Goal: Obtain resource: Obtain resource

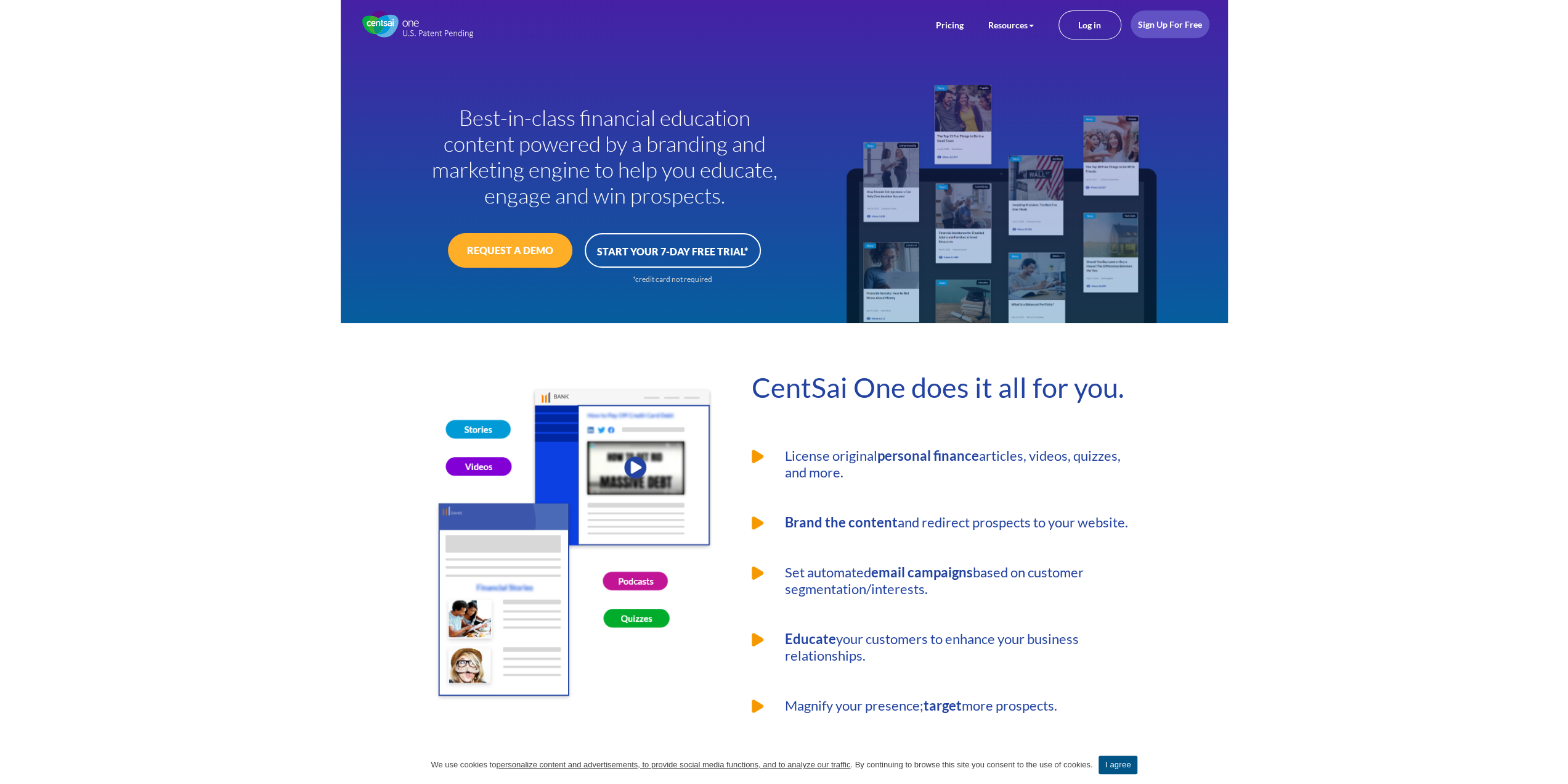
drag, startPoint x: 758, startPoint y: 213, endPoint x: 626, endPoint y: 366, distance: 202.1
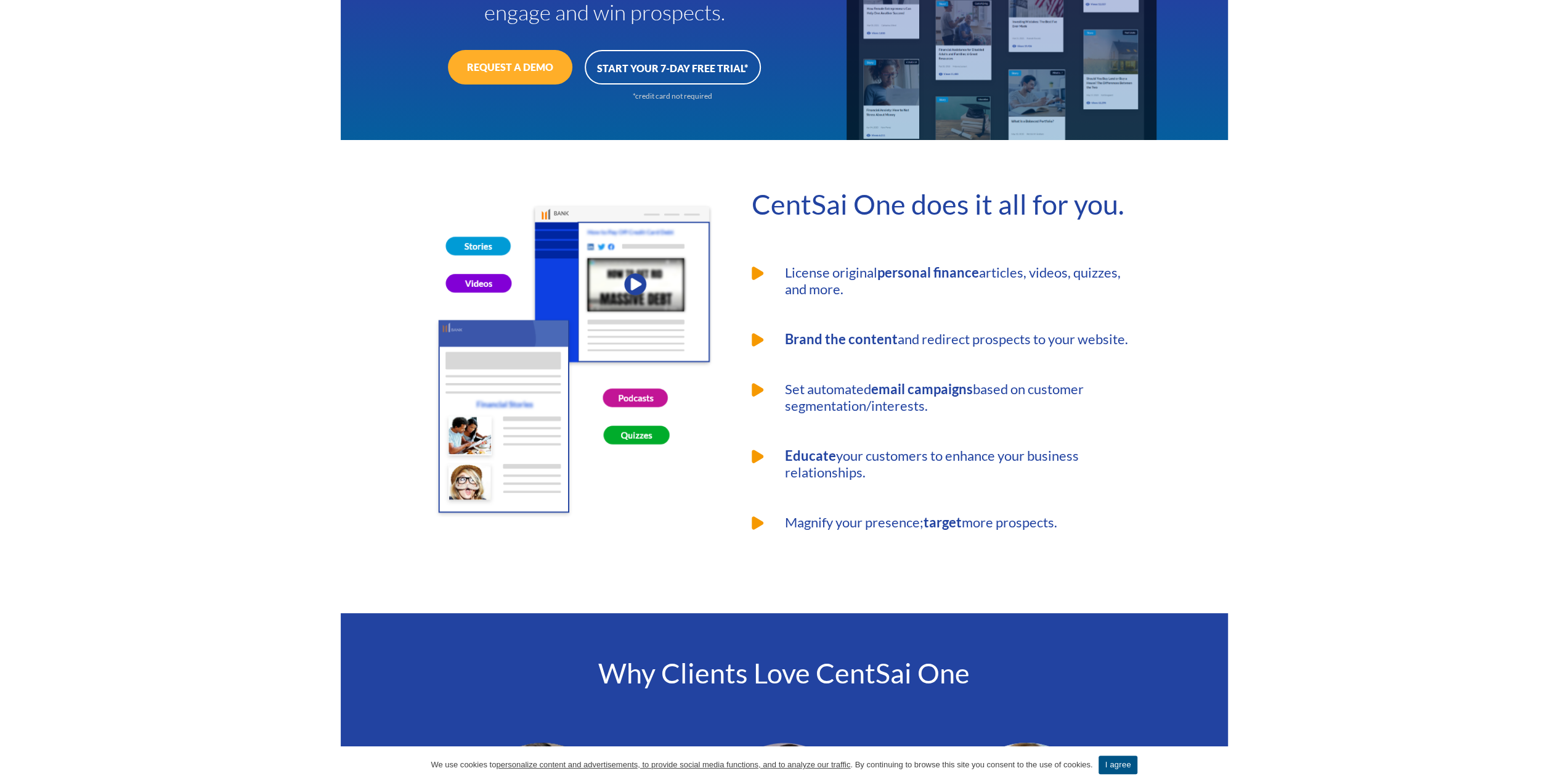
scroll to position [185, 0]
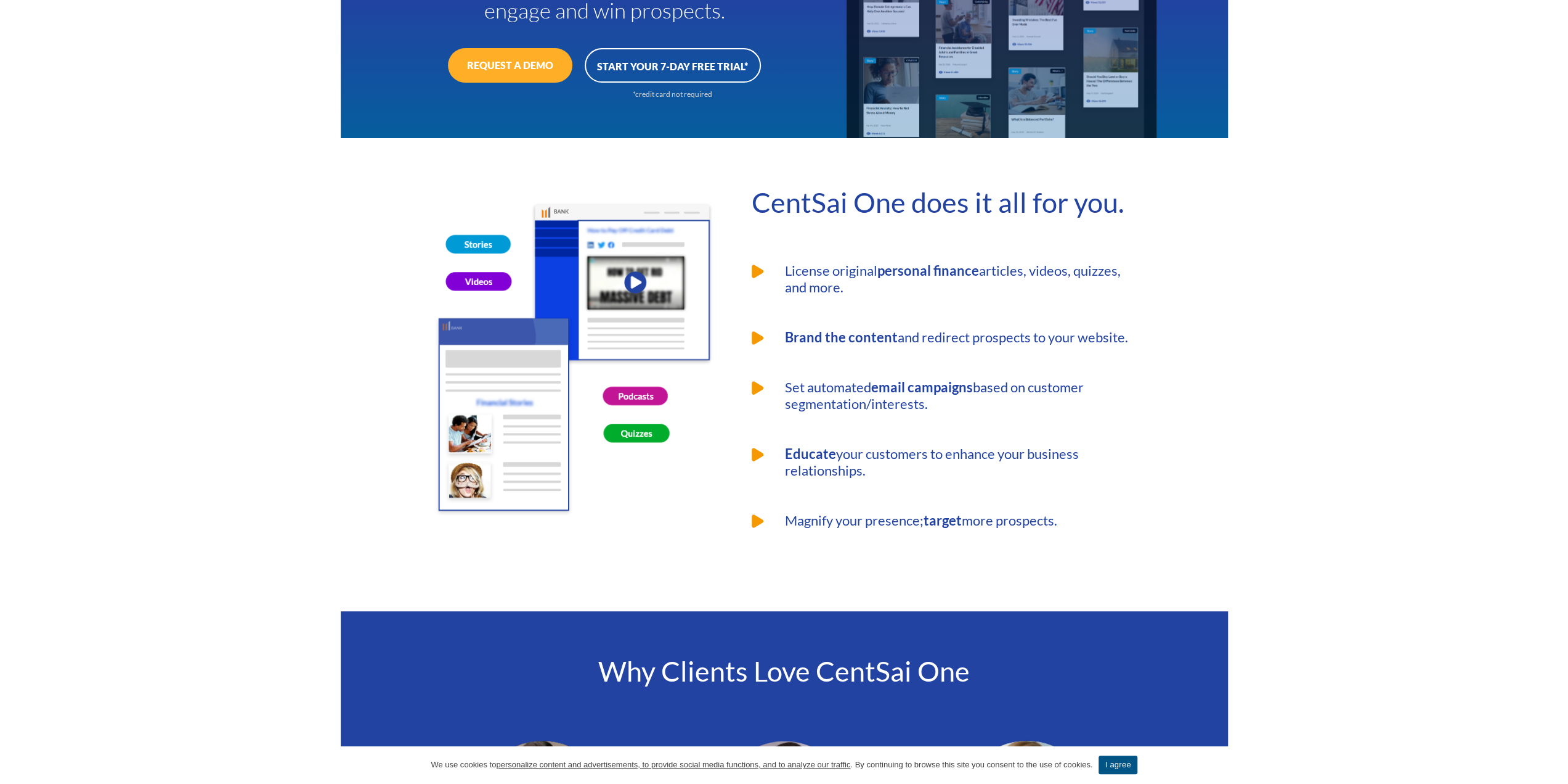
drag, startPoint x: 785, startPoint y: 267, endPoint x: 1162, endPoint y: 525, distance: 456.8
click at [1166, 529] on div "CentSai One does it all for you. License original personal finance articles, vi…" at bounding box center [784, 399] width 887 height 426
click at [1160, 525] on div "CentSai One does it all for you. License original personal finance articles, vi…" at bounding box center [784, 399] width 887 height 426
drag, startPoint x: 1118, startPoint y: 530, endPoint x: 725, endPoint y: 264, distance: 474.6
click at [725, 264] on div "CentSai One does it all for you. License original personal finance articles, vi…" at bounding box center [934, 374] width 421 height 376
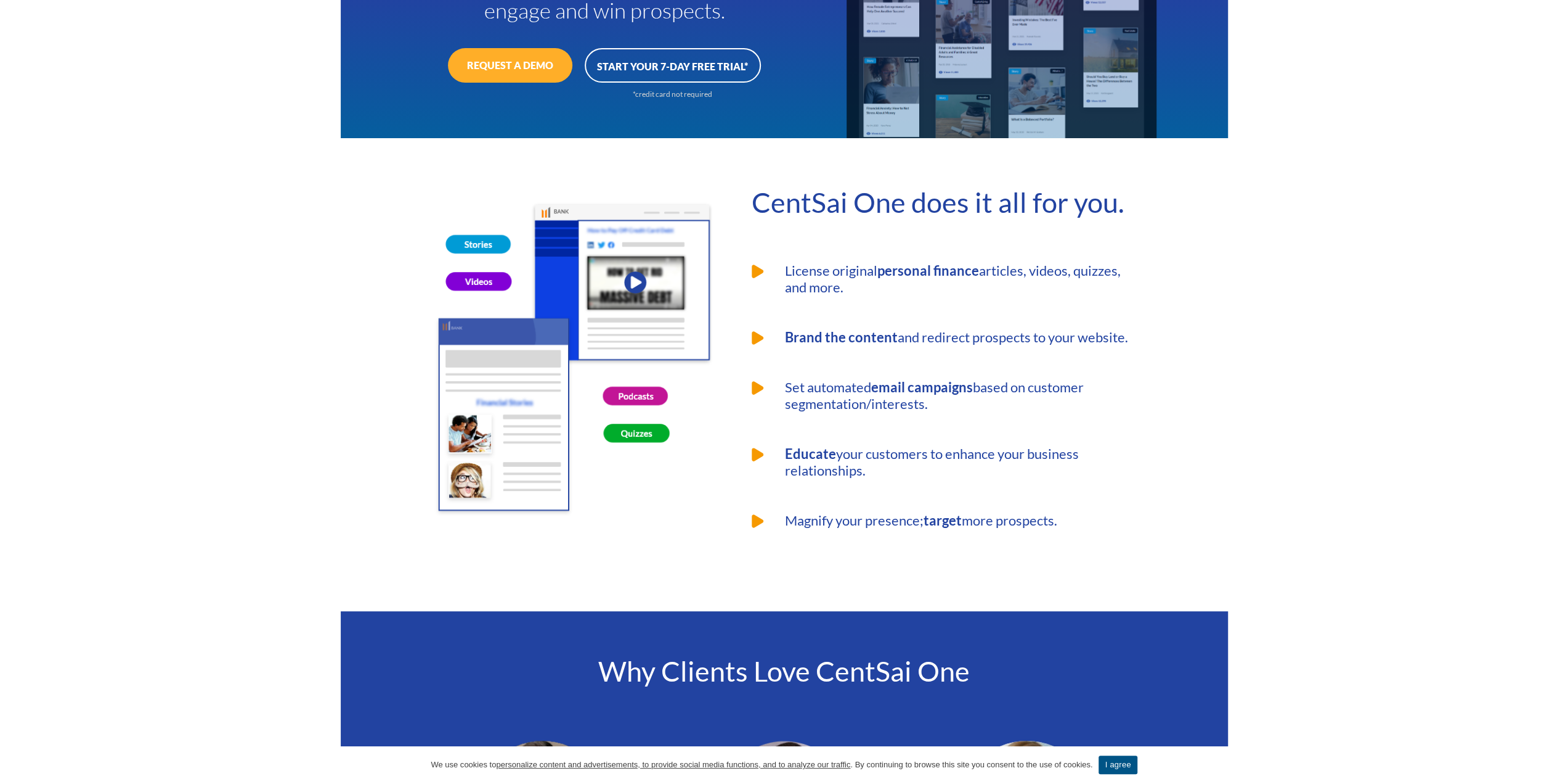
click at [789, 267] on li "License original personal finance articles, videos, quizzes, and more." at bounding box center [944, 278] width 384 height 33
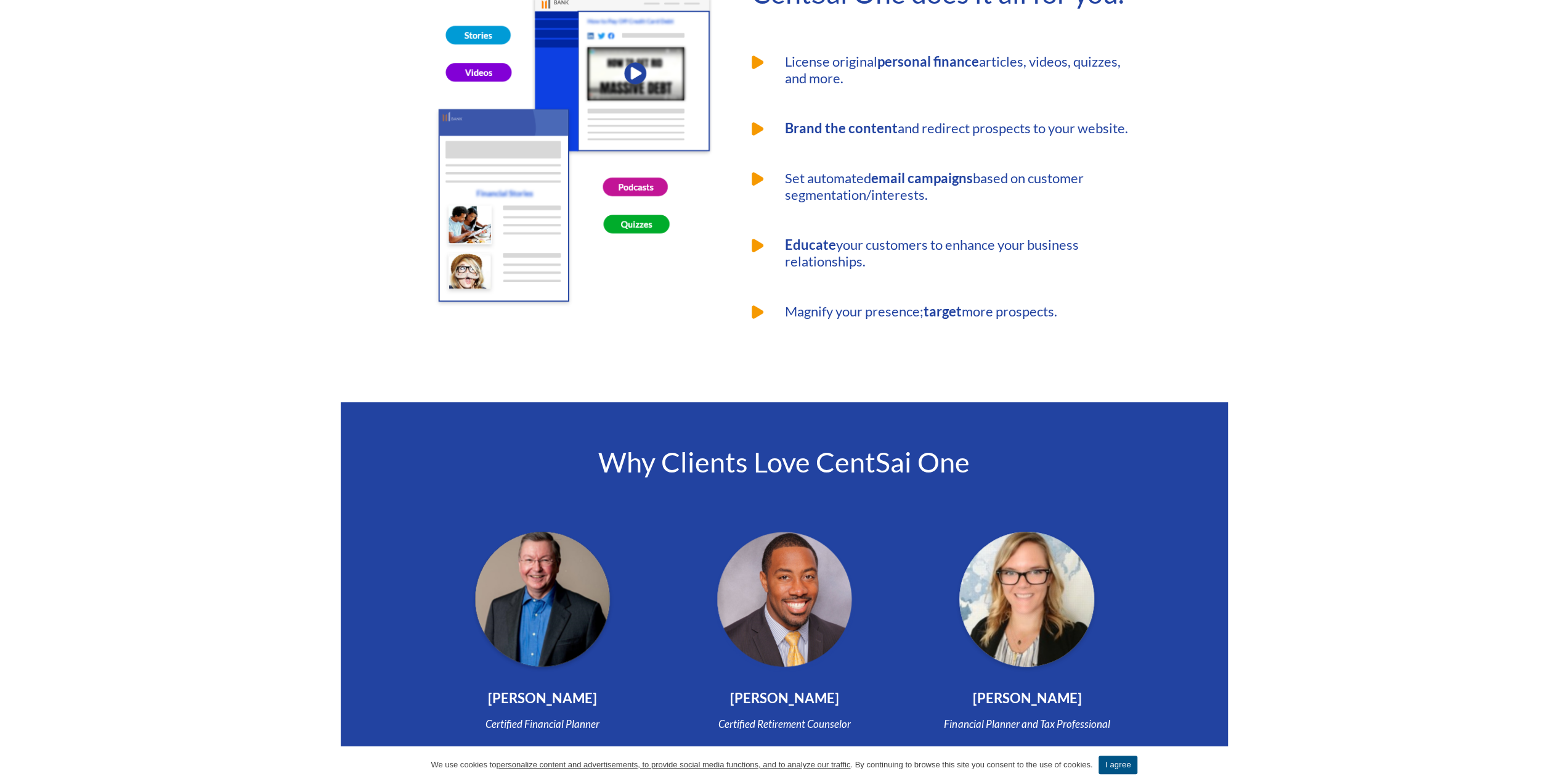
scroll to position [0, 0]
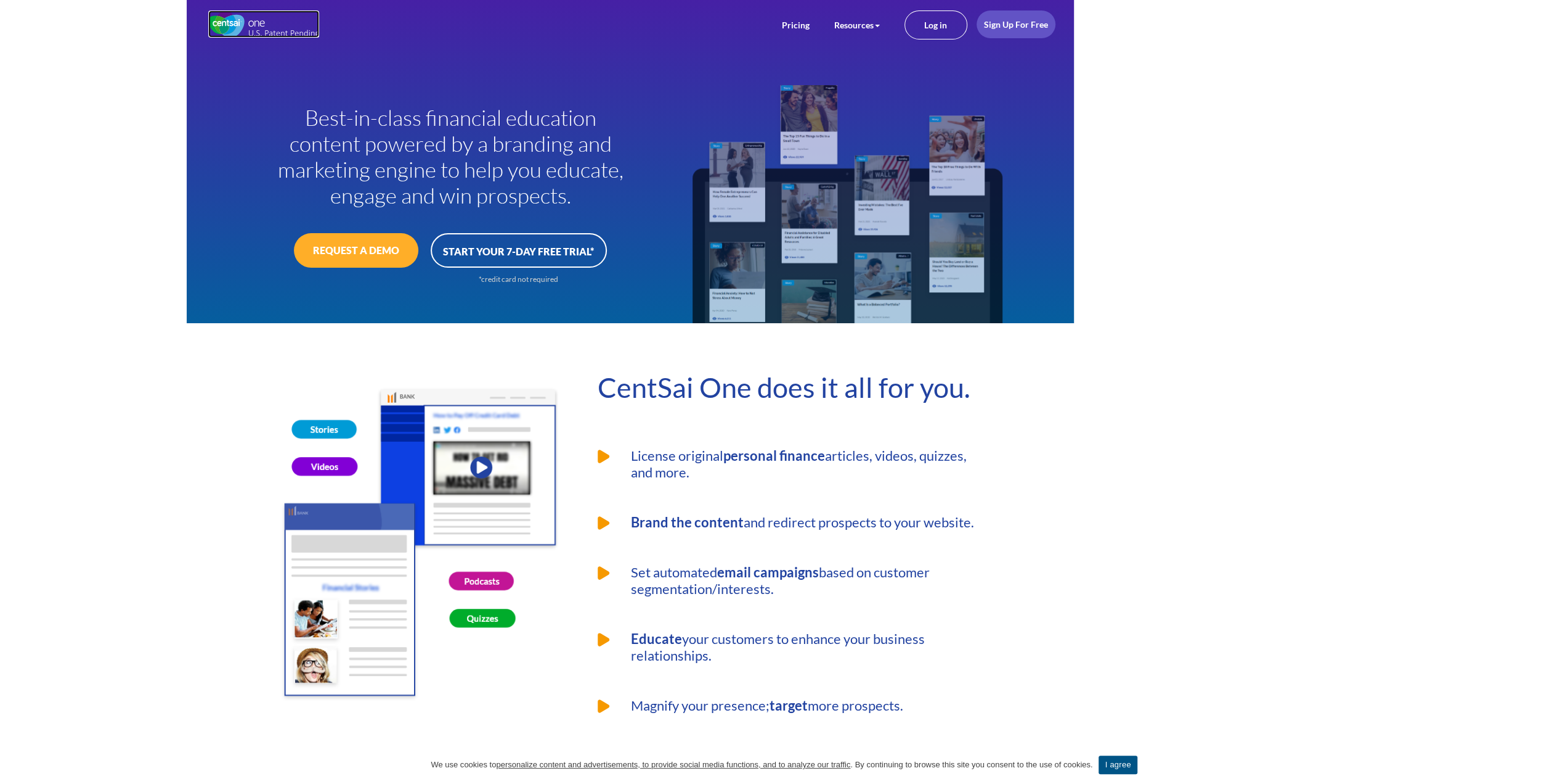
click at [249, 18] on img at bounding box center [263, 24] width 111 height 27
